Goal: Task Accomplishment & Management: Complete application form

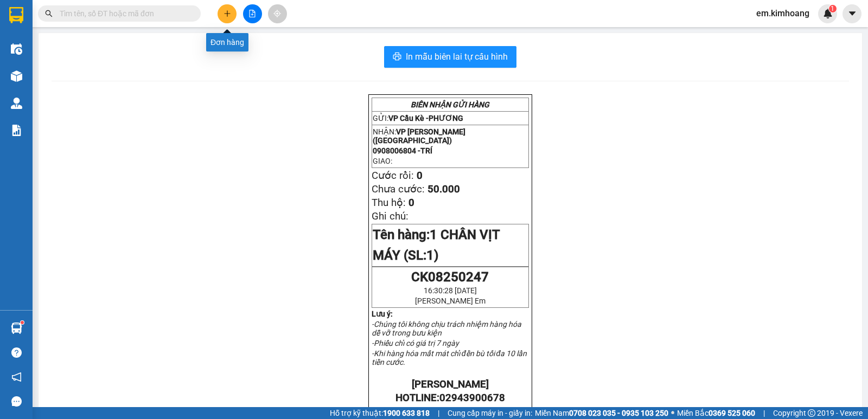
click at [226, 9] on button at bounding box center [227, 13] width 19 height 19
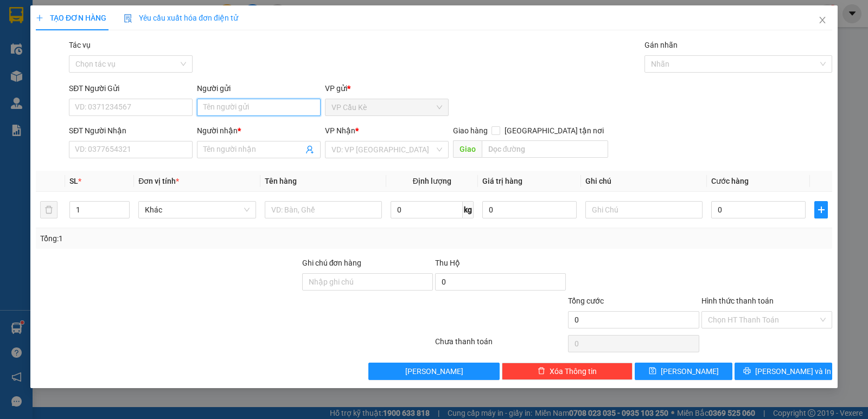
click at [252, 104] on input "Người gửi" at bounding box center [259, 107] width 124 height 17
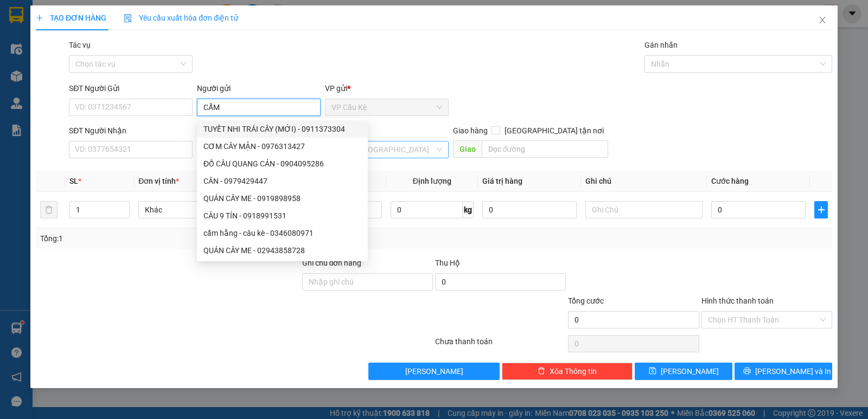
type input "CẨM"
click at [372, 150] on input "search" at bounding box center [382, 150] width 103 height 16
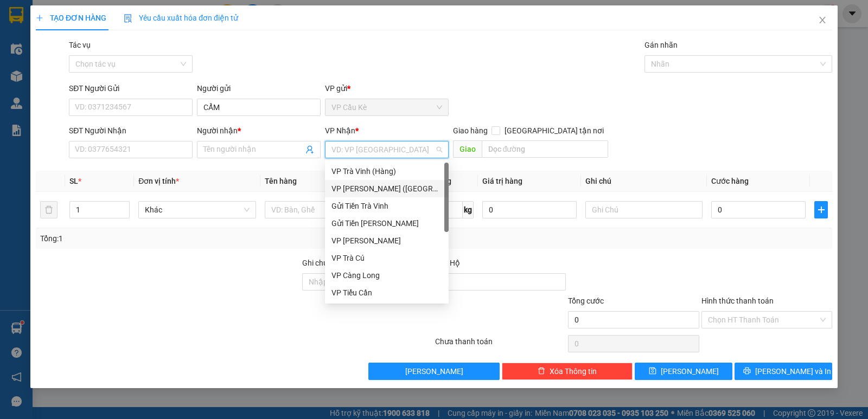
drag, startPoint x: 395, startPoint y: 188, endPoint x: 310, endPoint y: 186, distance: 84.7
click at [394, 188] on div "VP [PERSON_NAME] ([GEOGRAPHIC_DATA])" at bounding box center [386, 189] width 111 height 12
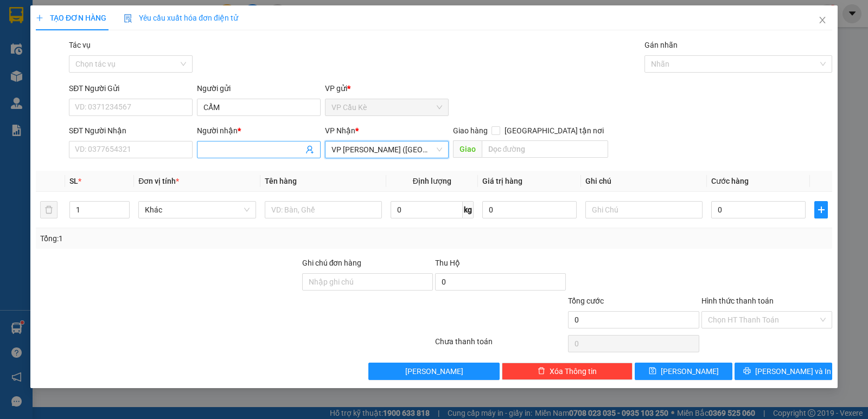
click at [263, 149] on input "Người nhận *" at bounding box center [253, 150] width 100 height 12
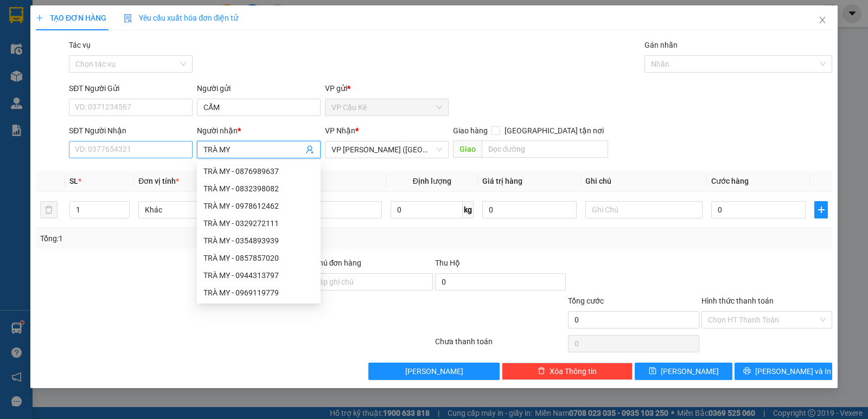
type input "TRÀ MY"
click at [172, 152] on input "SĐT Người Nhận" at bounding box center [131, 149] width 124 height 17
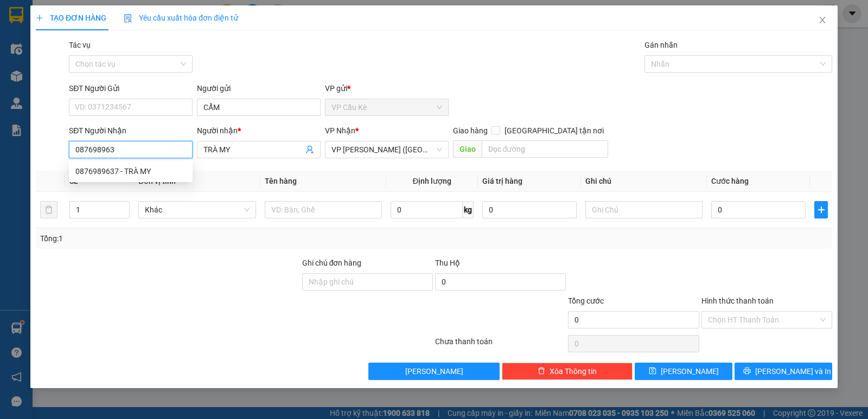
type input "0876989637"
click at [171, 170] on div "0876989637 - TRÀ MY" at bounding box center [130, 171] width 111 height 12
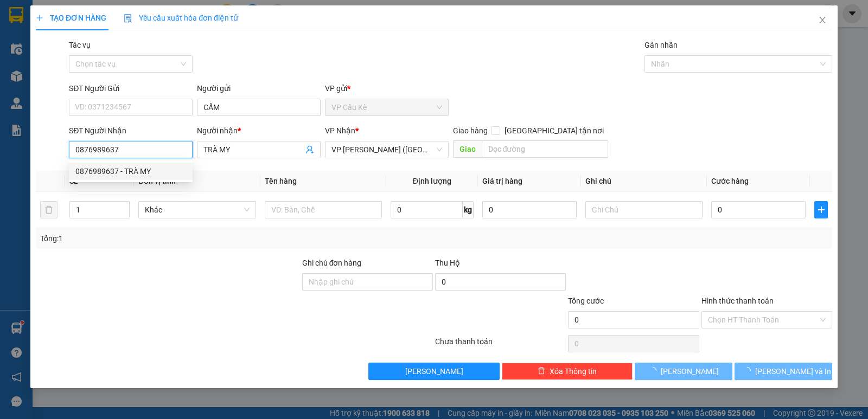
type input "90.000"
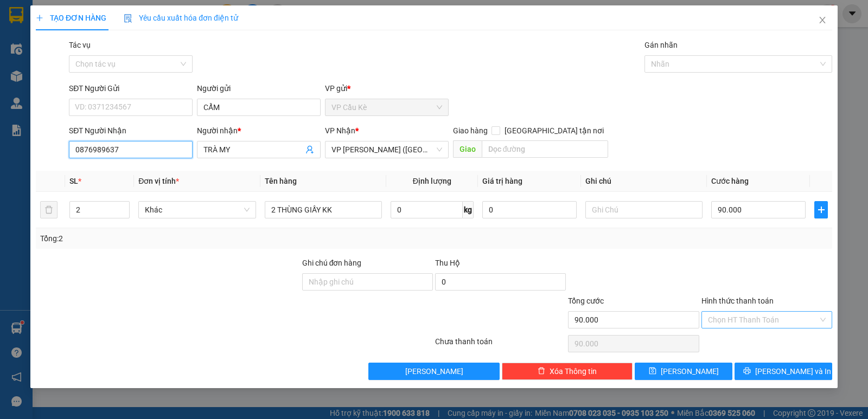
type input "0876989637"
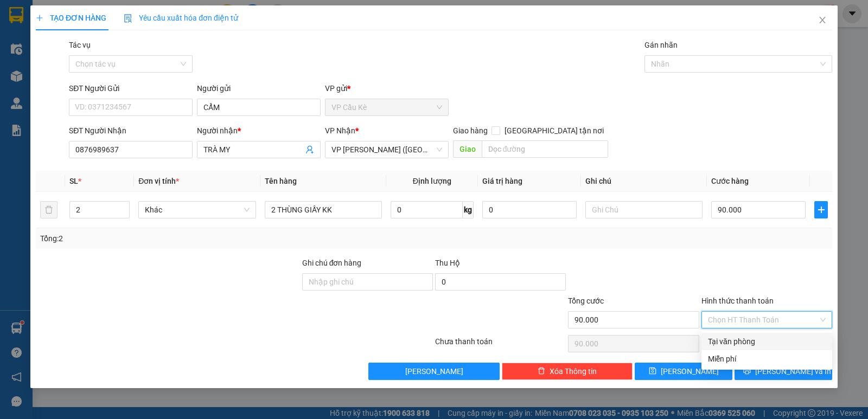
click at [751, 317] on input "Hình thức thanh toán" at bounding box center [763, 320] width 110 height 16
click at [769, 338] on div "Tại văn phòng" at bounding box center [767, 342] width 118 height 12
type input "0"
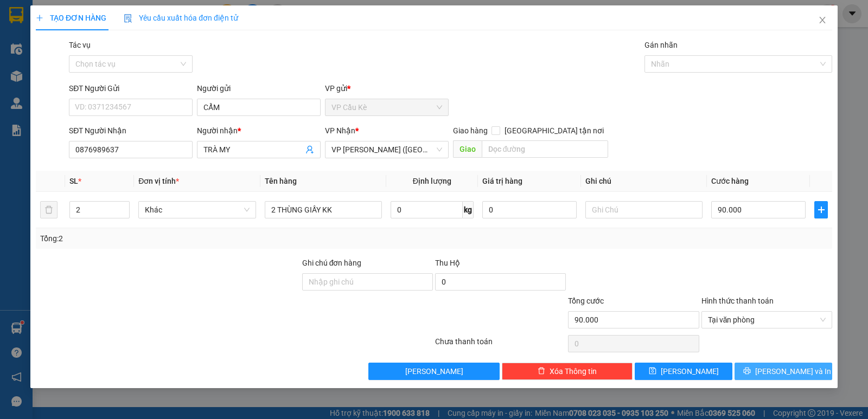
click at [786, 372] on span "[PERSON_NAME] và In" at bounding box center [793, 372] width 76 height 12
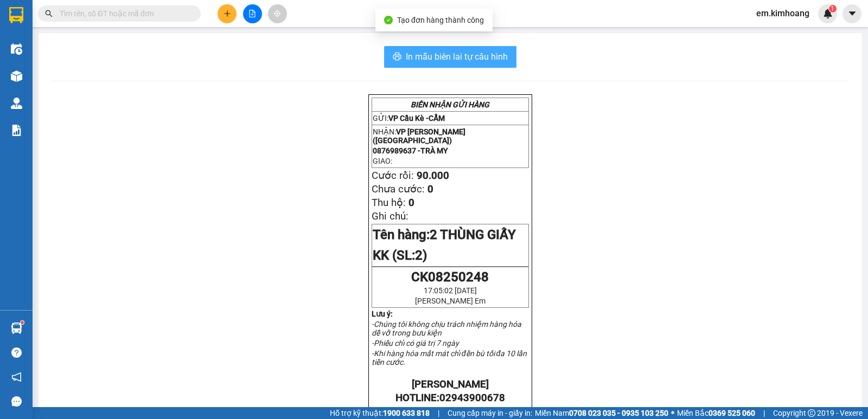
drag, startPoint x: 454, startPoint y: 55, endPoint x: 515, endPoint y: 202, distance: 159.1
click at [454, 56] on span "In mẫu biên lai tự cấu hình" at bounding box center [457, 57] width 102 height 14
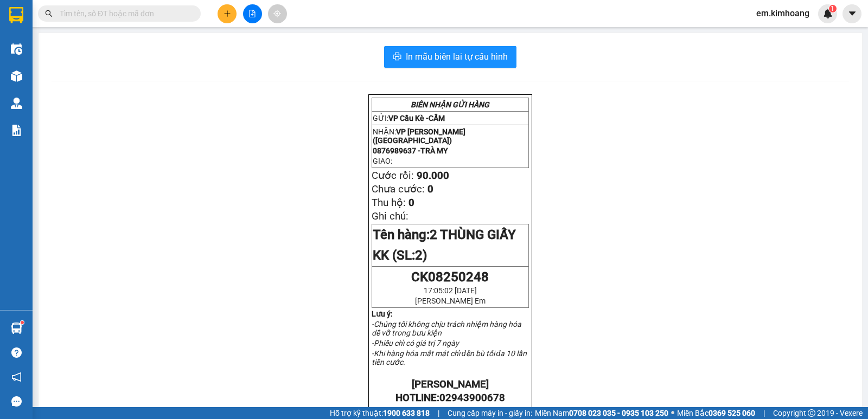
click at [232, 10] on button at bounding box center [227, 13] width 19 height 19
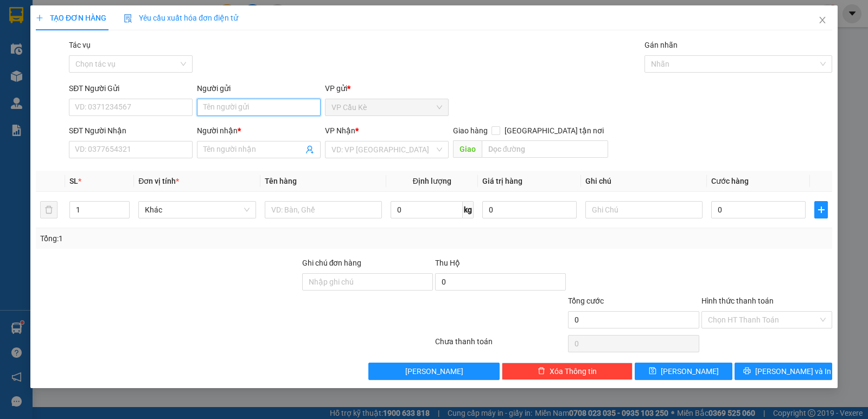
click at [223, 111] on input "Người gửi" at bounding box center [259, 107] width 124 height 17
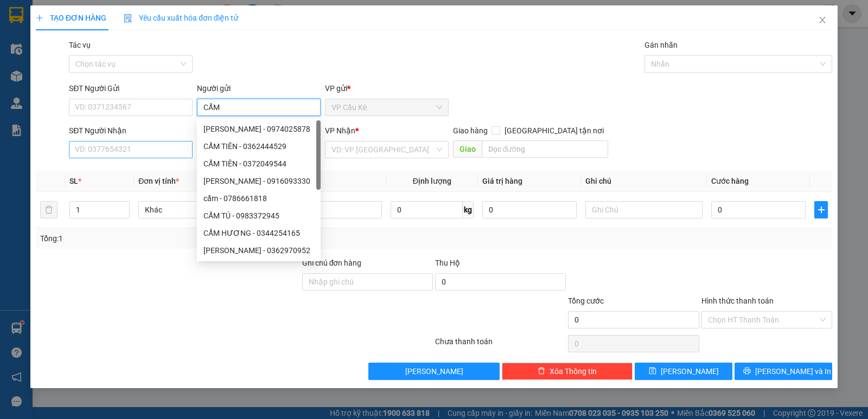
type input "CẨM"
click at [155, 149] on input "SĐT Người Nhận" at bounding box center [131, 149] width 124 height 17
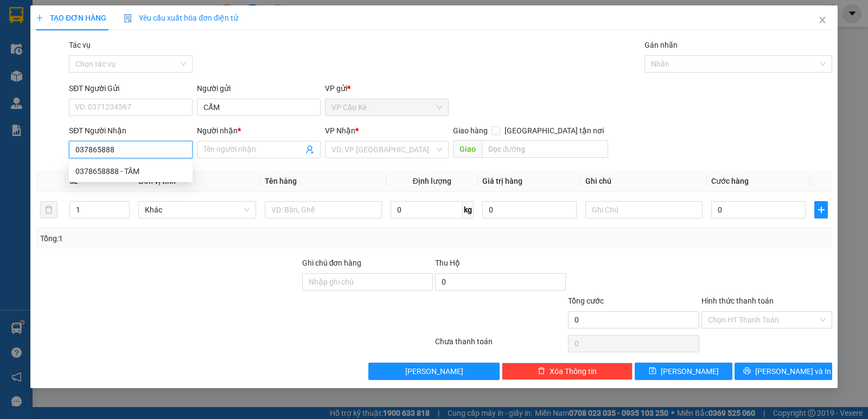
type input "0378658888"
click at [162, 167] on div "0378658888 - TÂM" at bounding box center [130, 171] width 111 height 12
type input "TÂM"
type input "35.000"
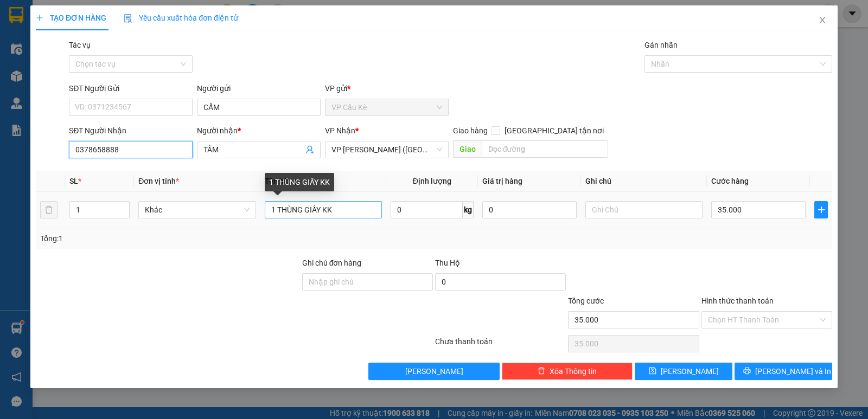
type input "0378658888"
click at [366, 212] on input "1 THÙNG GIẤY KK" at bounding box center [323, 209] width 117 height 17
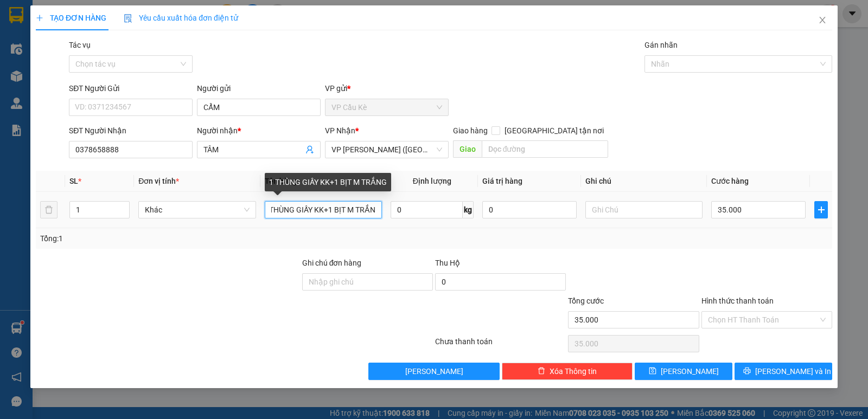
scroll to position [0, 14]
type input "1 THÙNG GIẤY KK+1 BỊT M TRẮNG"
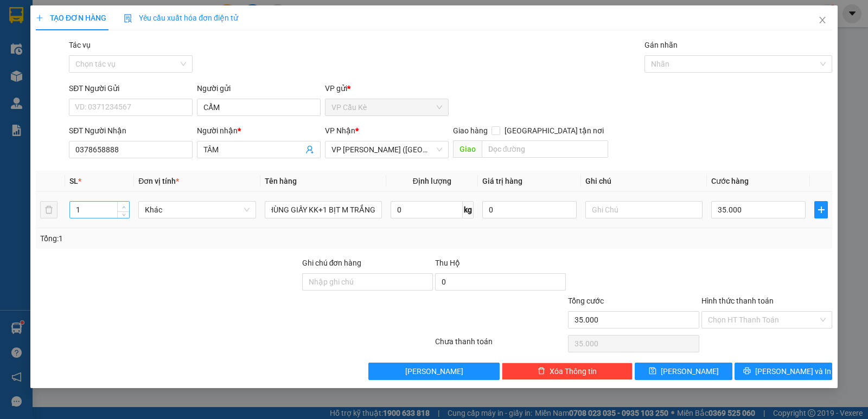
type input "2"
drag, startPoint x: 122, startPoint y: 204, endPoint x: 589, endPoint y: 212, distance: 467.7
click at [129, 204] on span "Increase Value" at bounding box center [123, 207] width 12 height 10
click at [751, 214] on input "35.000" at bounding box center [758, 209] width 94 height 17
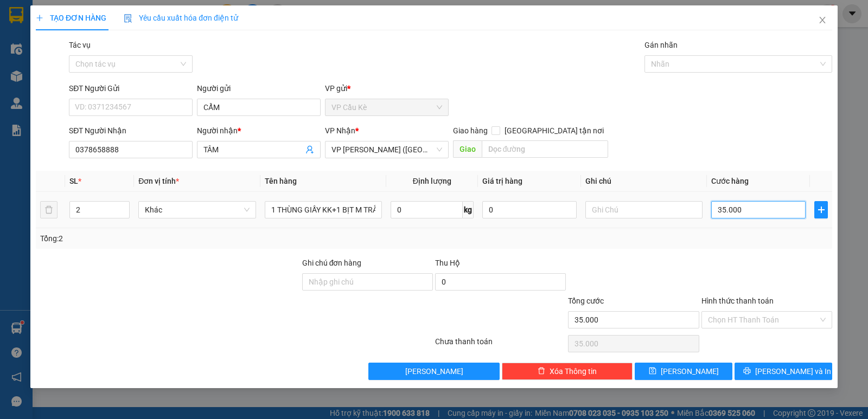
type input "0"
type input "7"
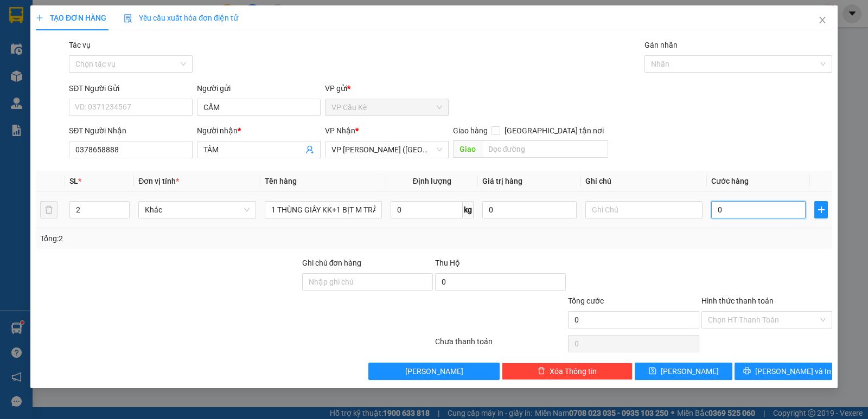
type input "07"
type input "70"
type input "070"
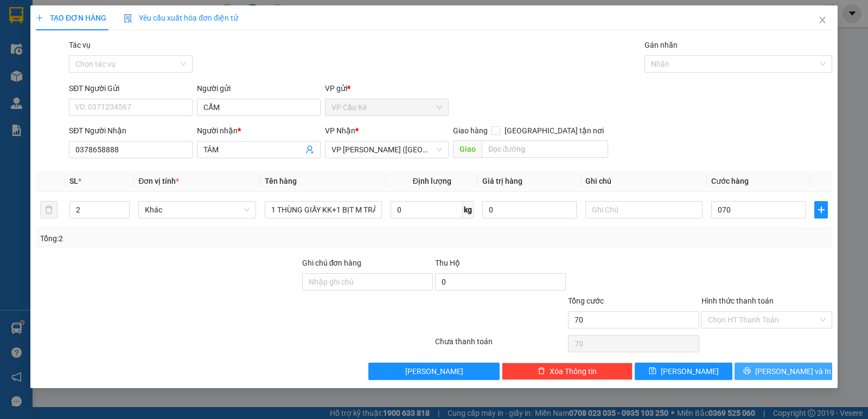
type input "70.000"
click at [761, 368] on button "[PERSON_NAME] và In" at bounding box center [783, 371] width 98 height 17
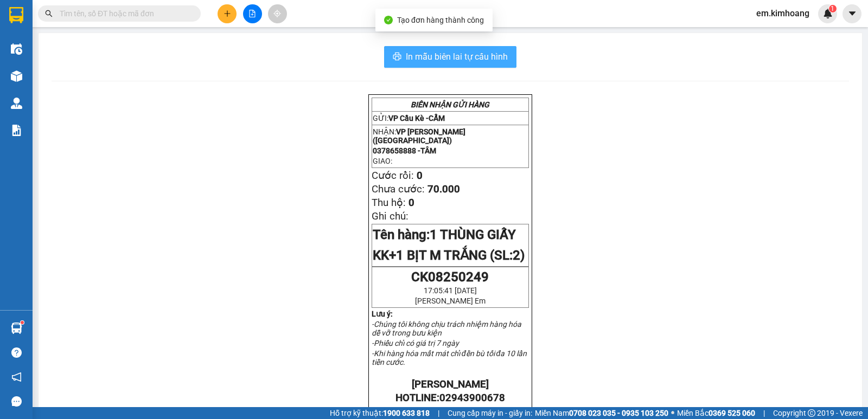
click at [424, 50] on span "In mẫu biên lai tự cấu hình" at bounding box center [457, 57] width 102 height 14
